Goal: Find specific page/section: Find specific page/section

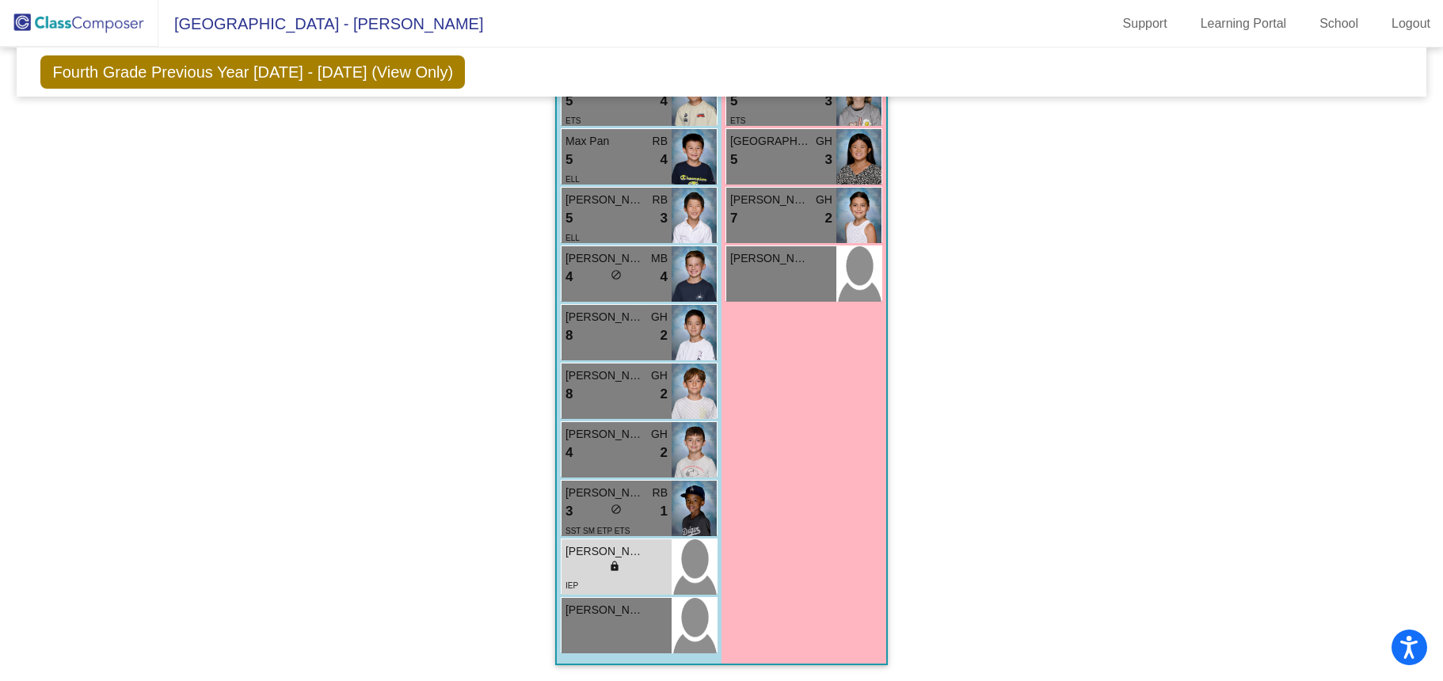
click at [129, 27] on img at bounding box center [79, 23] width 158 height 47
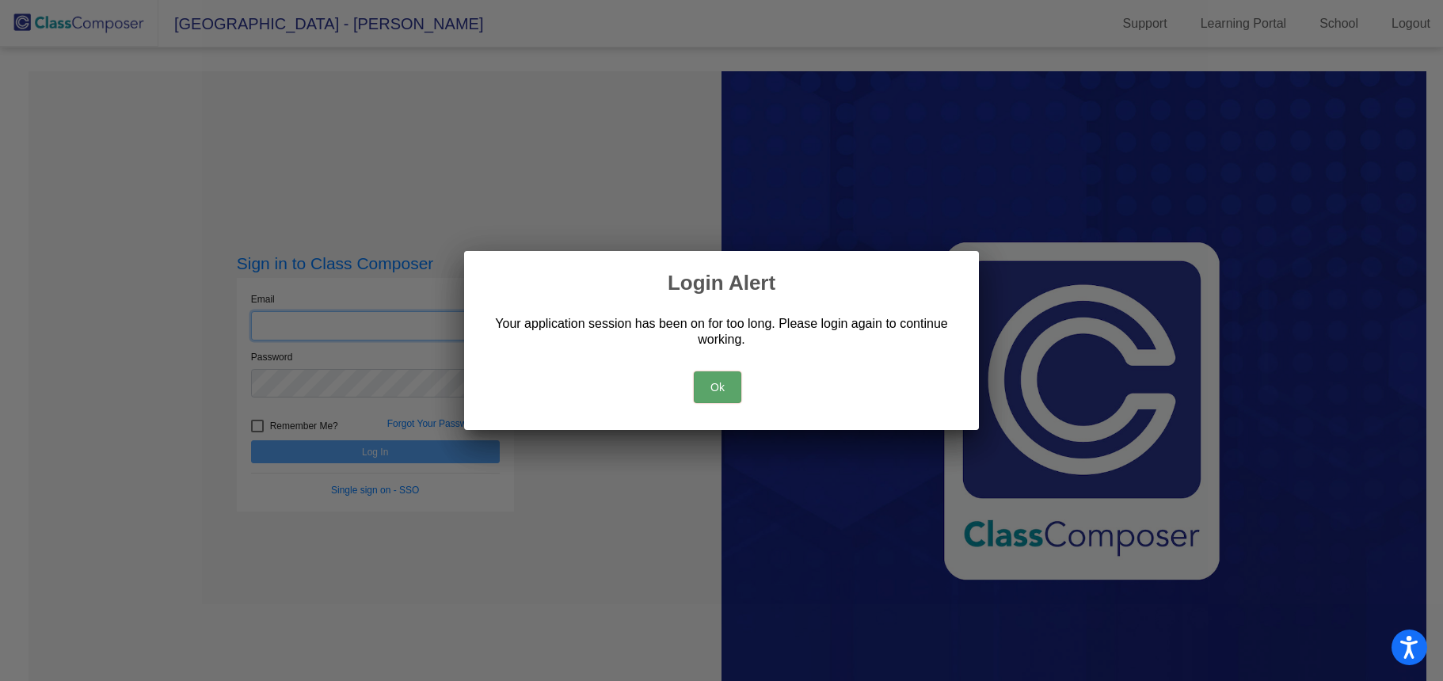
type input "[EMAIL_ADDRESS][DOMAIN_NAME]"
click at [718, 375] on button "Ok" at bounding box center [718, 387] width 48 height 32
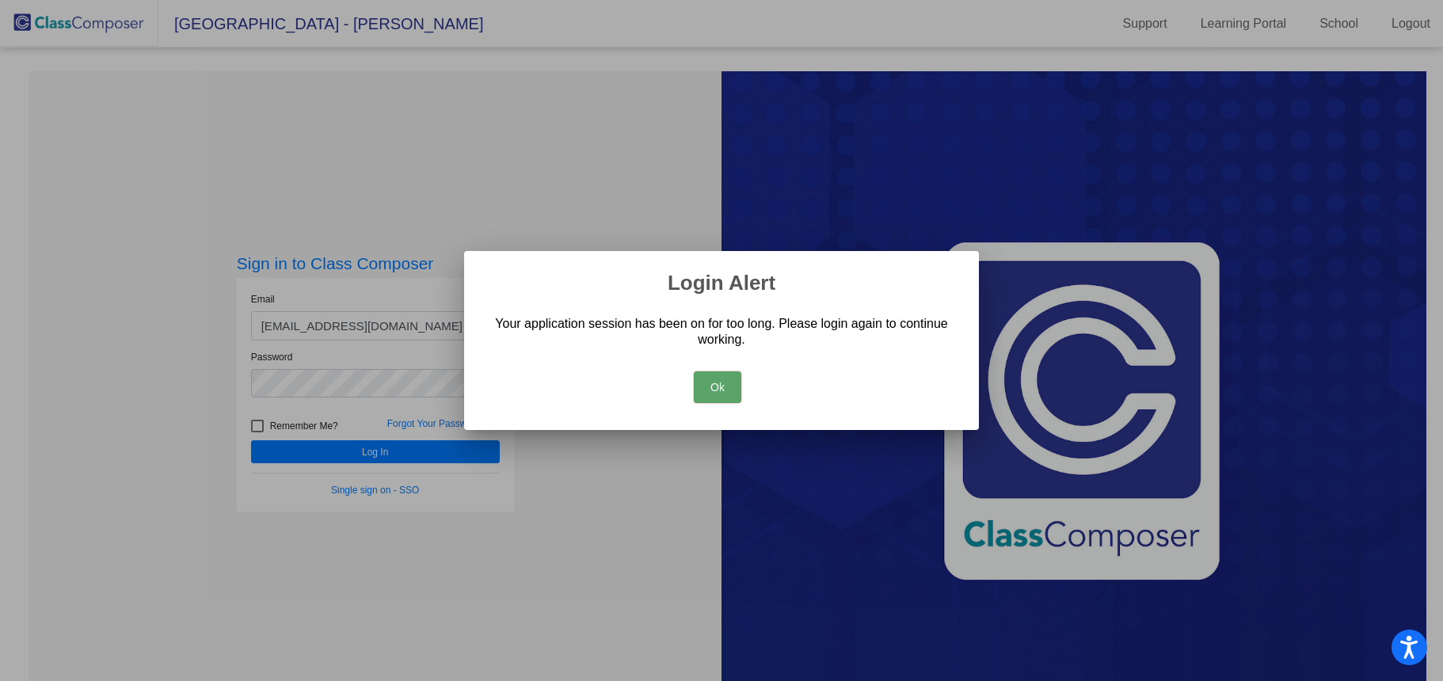
click at [265, 428] on div at bounding box center [721, 340] width 1443 height 681
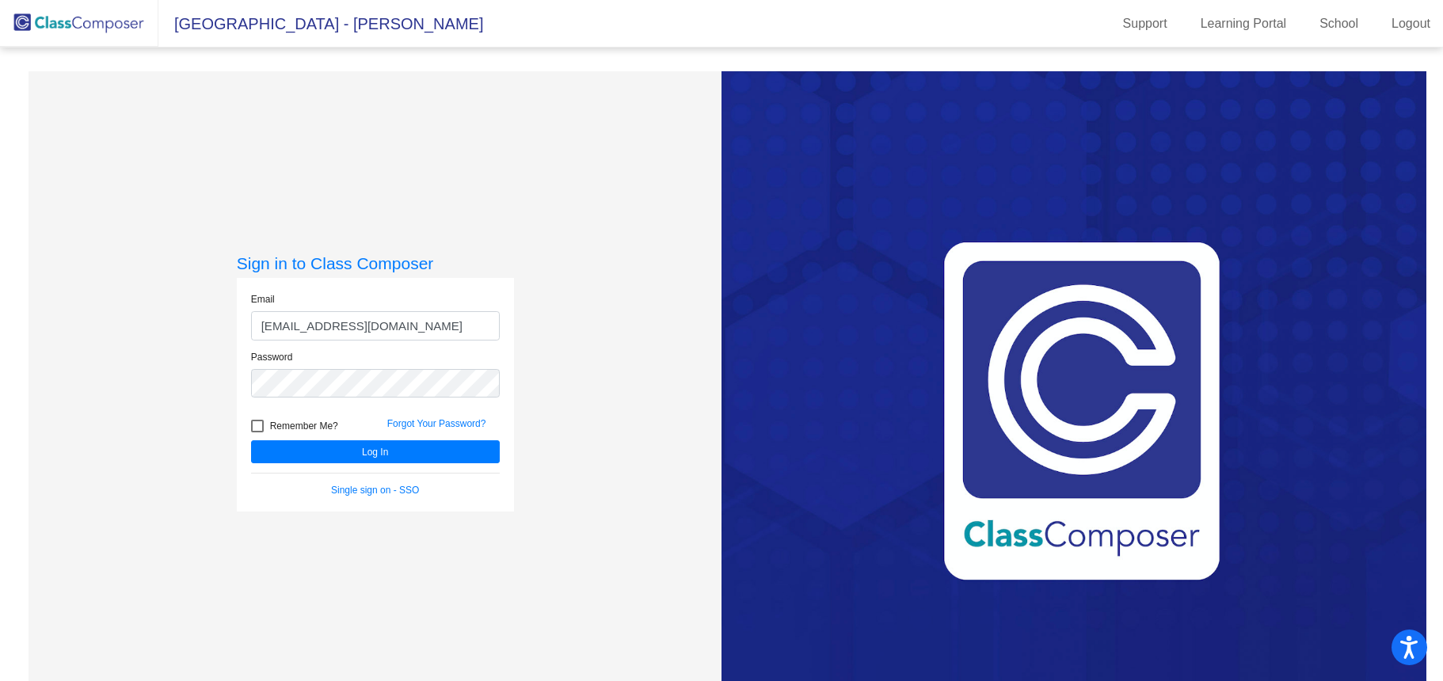
click at [252, 427] on div at bounding box center [257, 426] width 13 height 13
click at [257, 432] on input "Remember Me?" at bounding box center [257, 432] width 1 height 1
checkbox input "true"
click at [369, 459] on button "Log In" at bounding box center [375, 451] width 249 height 23
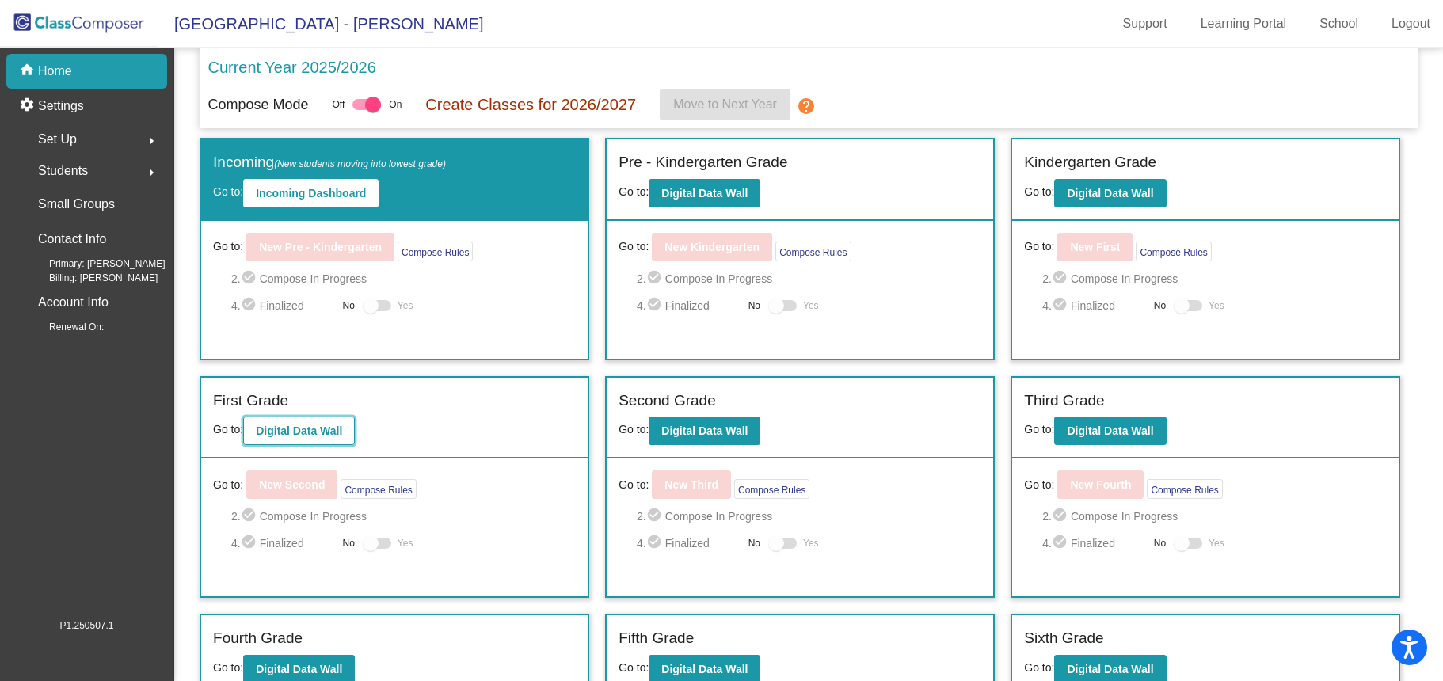
click at [329, 440] on button "Digital Data Wall" at bounding box center [299, 431] width 112 height 29
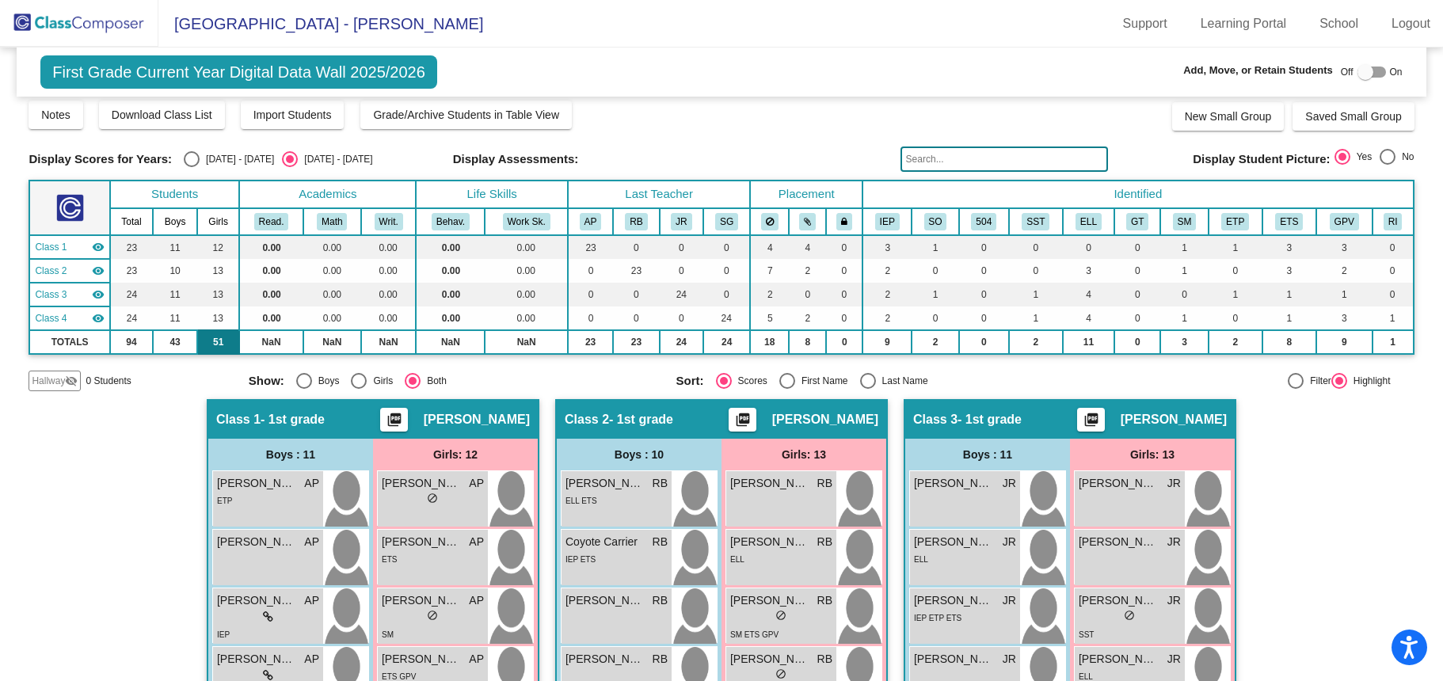
scroll to position [44, 0]
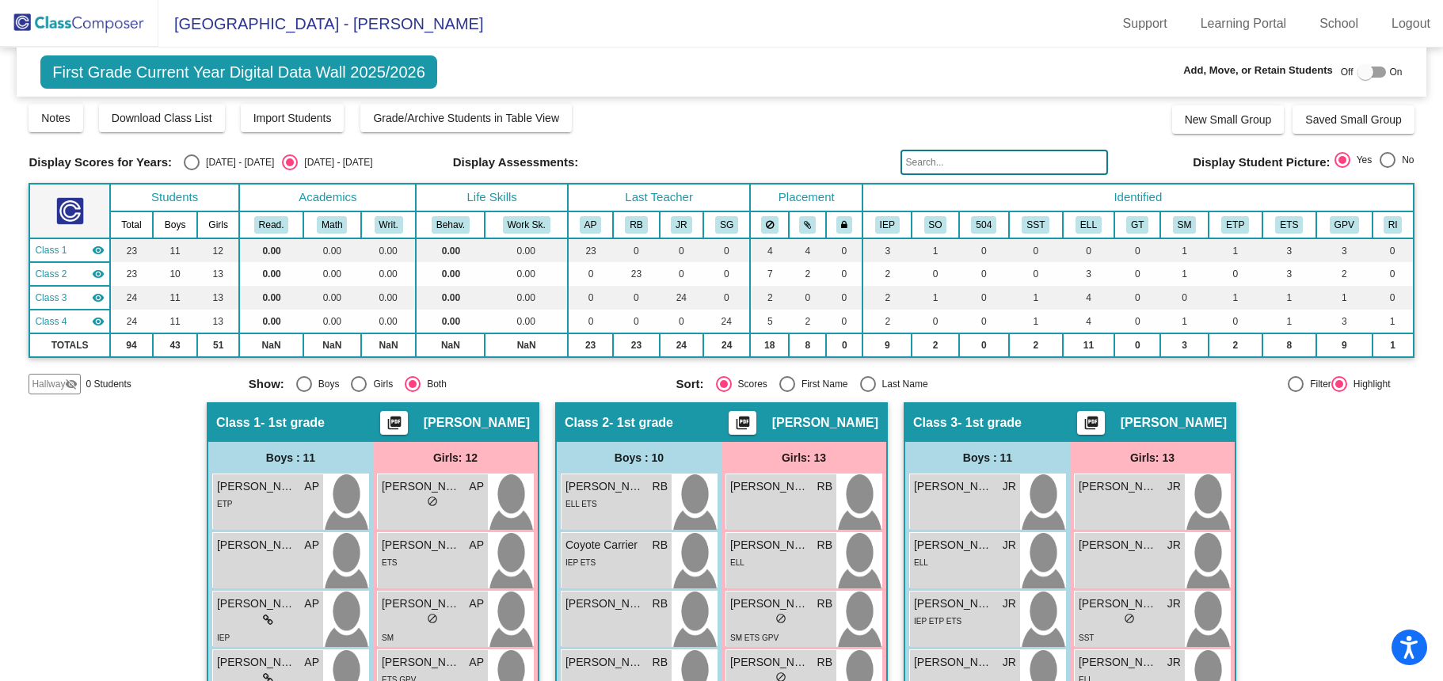
click at [191, 164] on div "Select an option" at bounding box center [192, 162] width 16 height 16
click at [191, 170] on input "[DATE] - [DATE]" at bounding box center [191, 170] width 1 height 1
radio input "true"
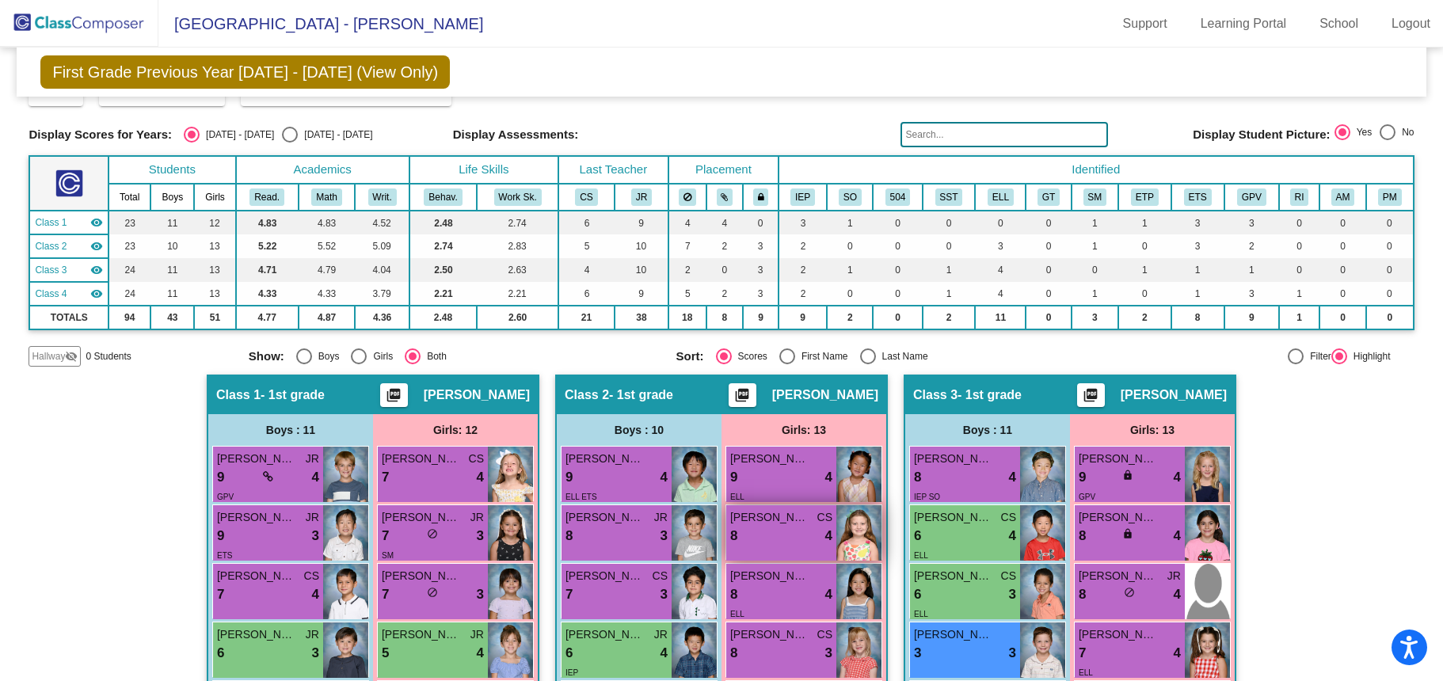
scroll to position [0, 0]
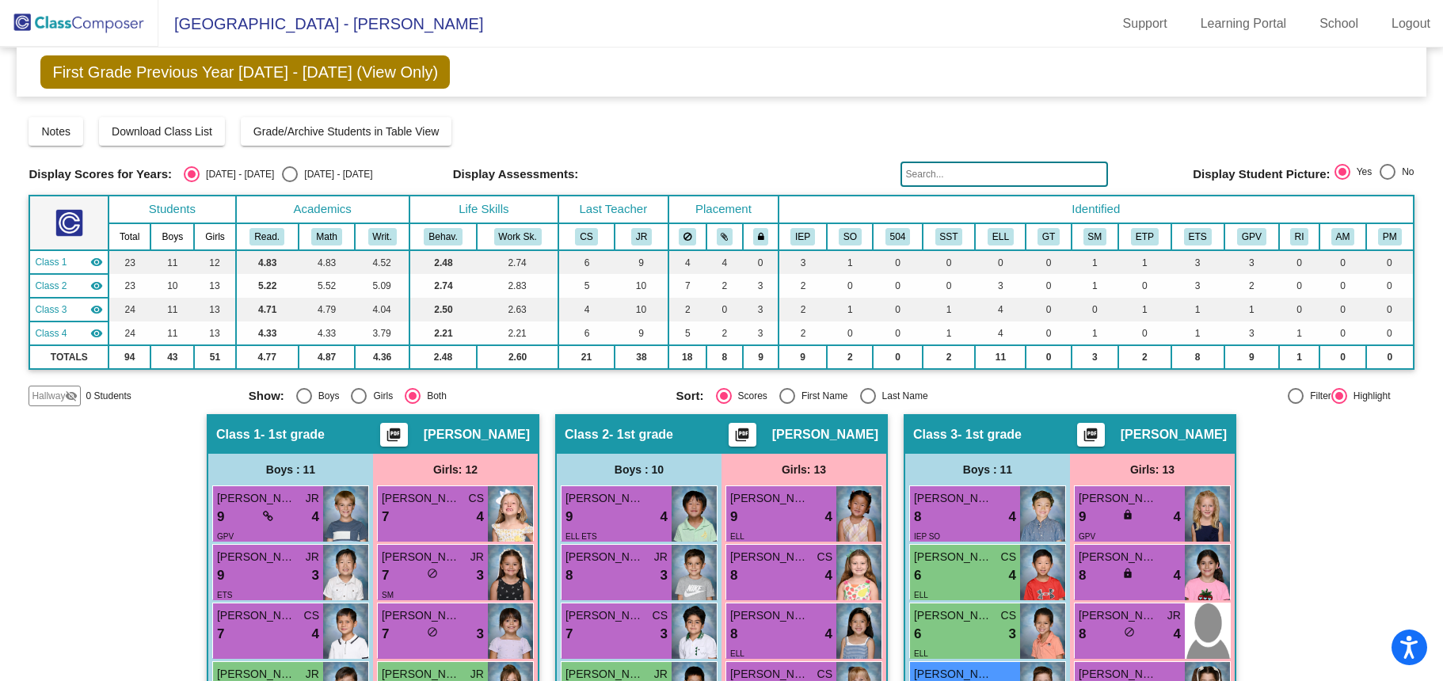
click at [86, 20] on img at bounding box center [79, 23] width 158 height 47
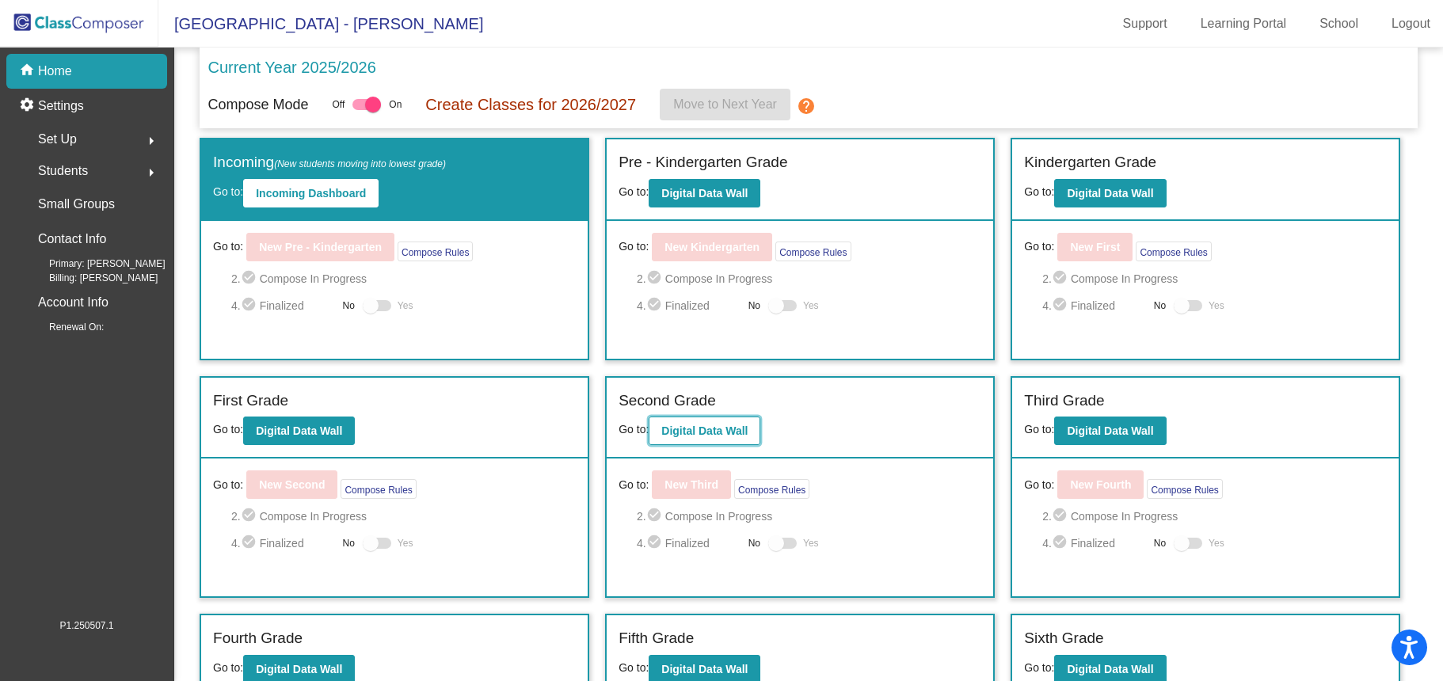
click at [706, 432] on b "Digital Data Wall" at bounding box center [704, 431] width 86 height 13
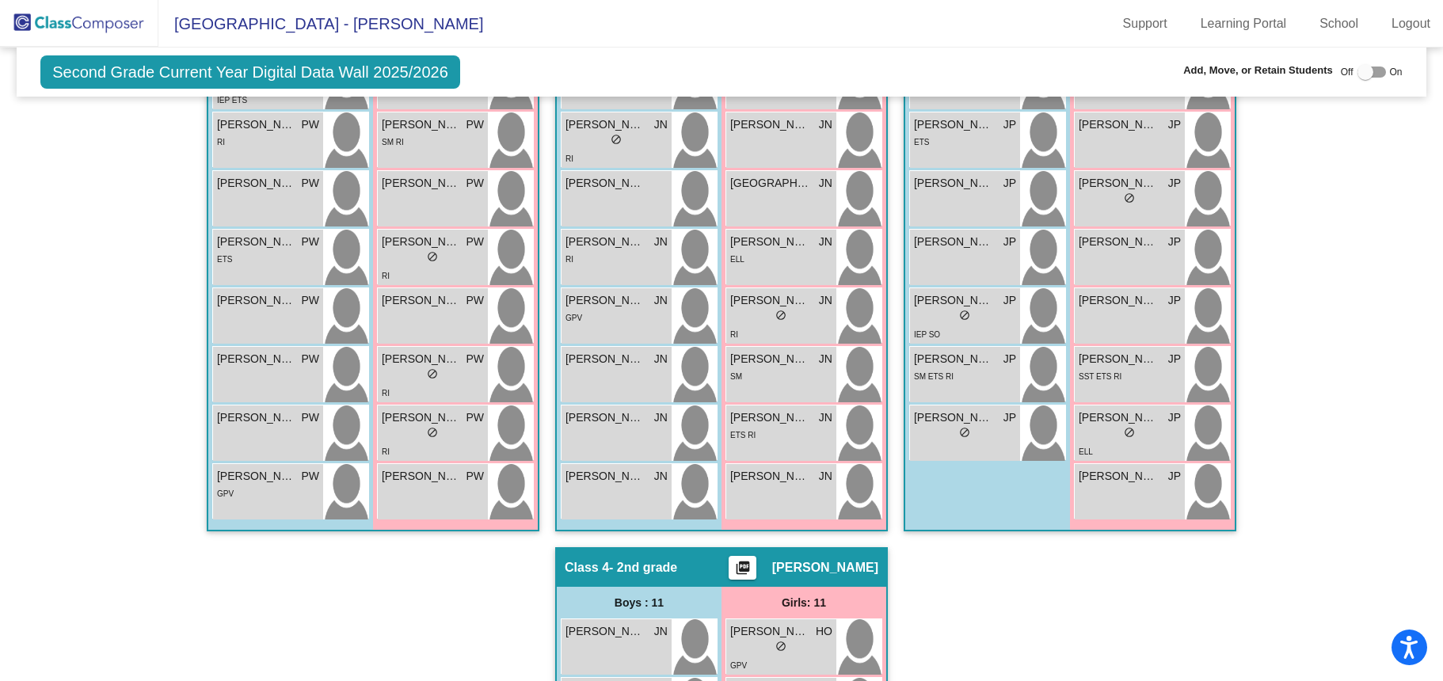
scroll to position [560, 0]
